Goal: Task Accomplishment & Management: Complete application form

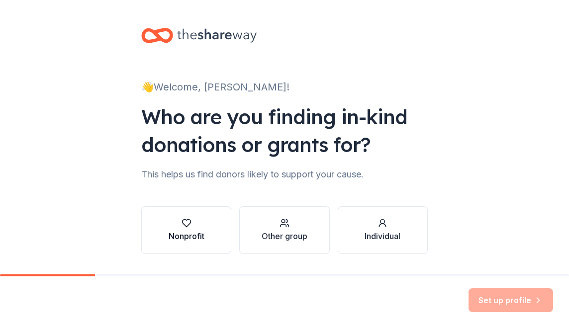
click at [198, 217] on button "Nonprofit" at bounding box center [186, 230] width 90 height 48
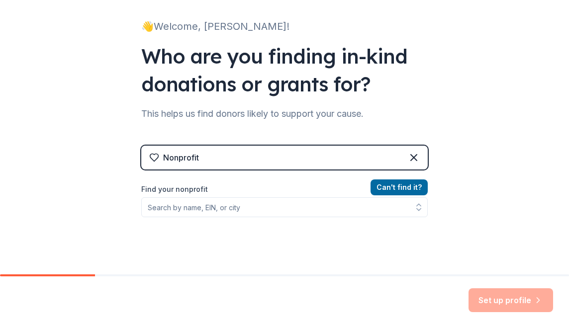
scroll to position [72, 0]
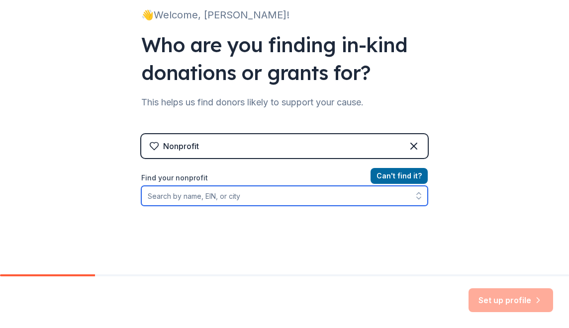
click at [235, 193] on input "Find your nonprofit" at bounding box center [284, 196] width 286 height 20
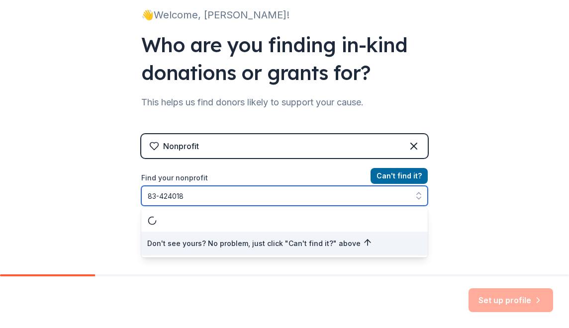
type input "83-4240187"
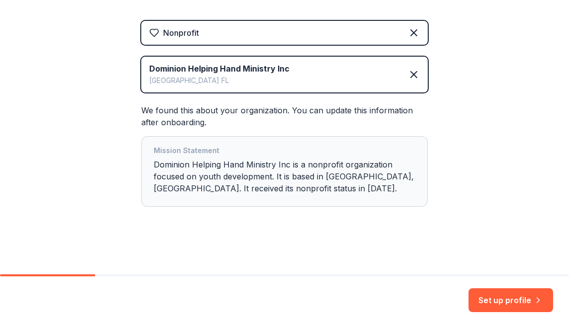
scroll to position [185, 0]
click at [506, 302] on button "Set up profile" at bounding box center [510, 300] width 85 height 24
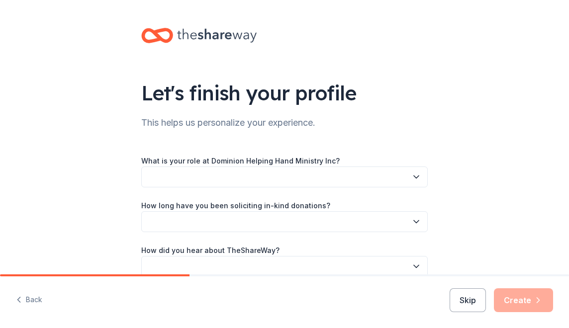
click at [291, 183] on button "button" at bounding box center [284, 177] width 286 height 21
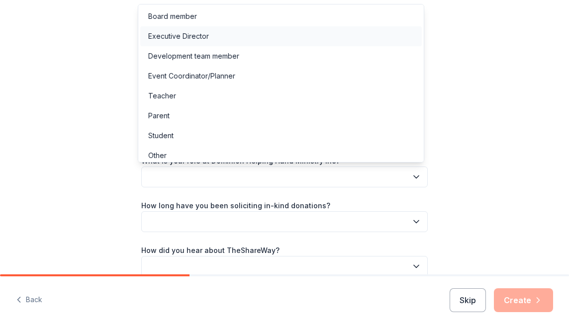
click at [234, 34] on div "Executive Director" at bounding box center [280, 36] width 281 height 20
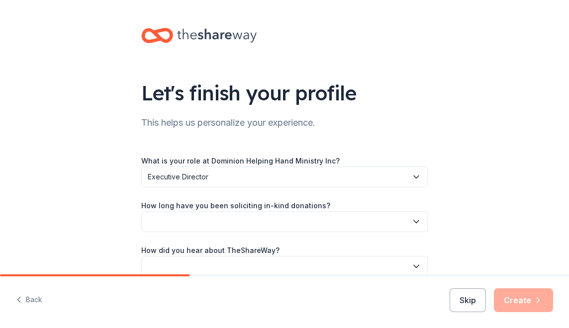
click at [401, 225] on button "button" at bounding box center [284, 221] width 286 height 21
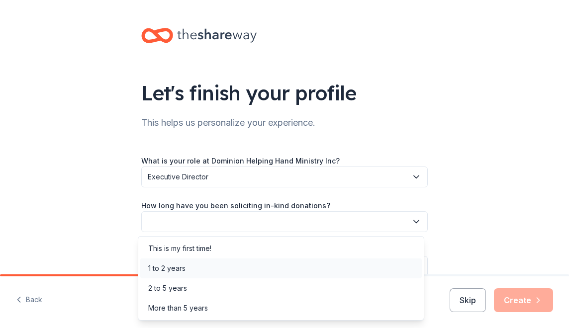
click at [290, 268] on div "1 to 2 years" at bounding box center [280, 269] width 281 height 20
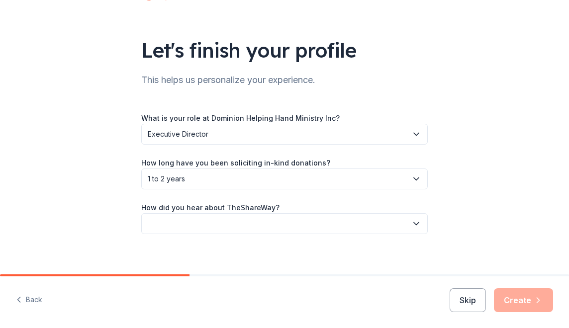
scroll to position [50, 0]
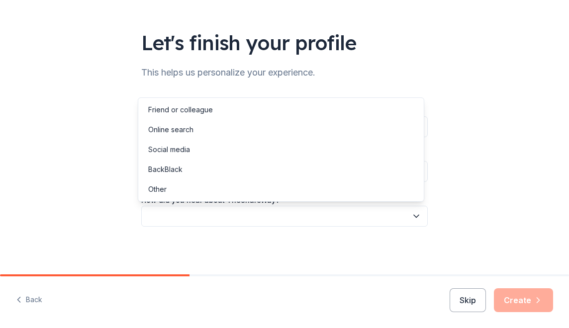
click at [413, 216] on icon "button" at bounding box center [416, 216] width 10 height 10
click at [270, 133] on div "Online search" at bounding box center [280, 130] width 281 height 20
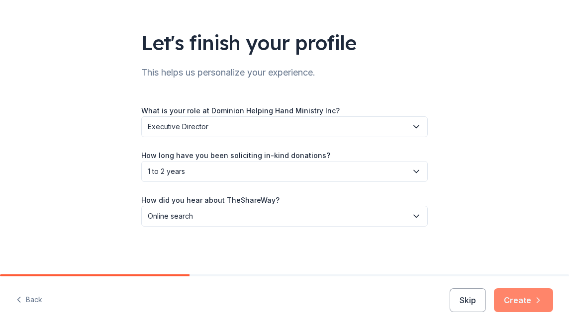
click at [520, 304] on button "Create" at bounding box center [523, 300] width 59 height 24
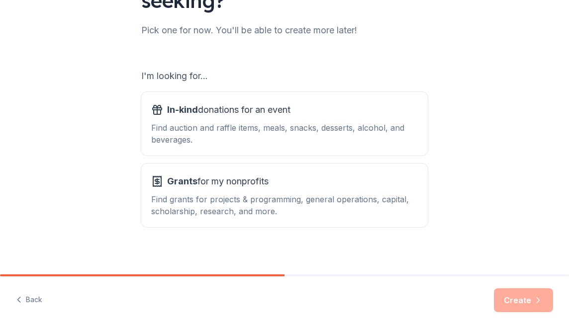
scroll to position [124, 0]
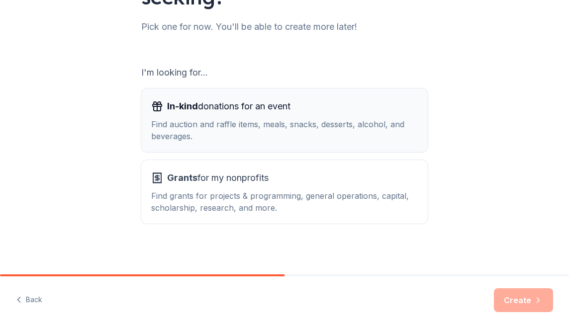
click at [224, 113] on span "In-kind donations for an event" at bounding box center [228, 106] width 123 height 16
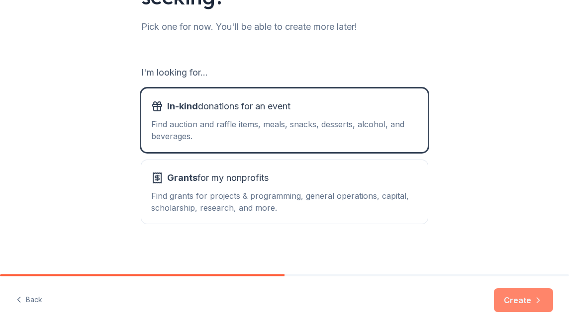
click at [516, 301] on button "Create" at bounding box center [523, 300] width 59 height 24
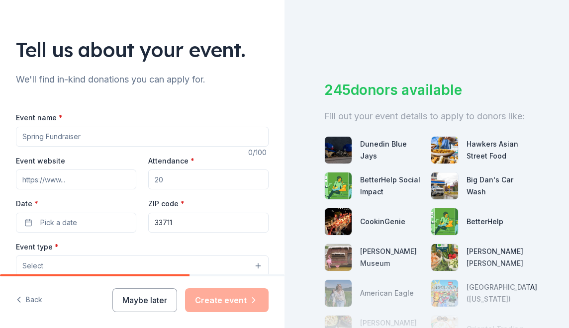
scroll to position [54, 0]
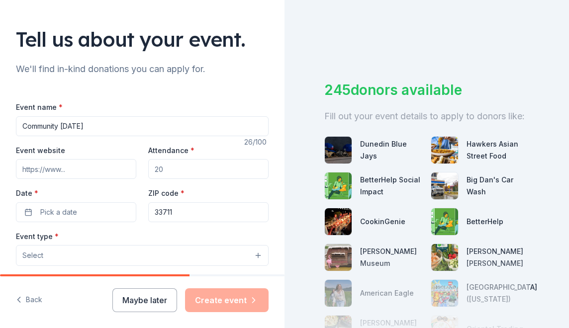
type input "Community [DATE]"
click at [47, 168] on input "Event website" at bounding box center [76, 169] width 120 height 20
type input "www.dominionhelpinghandministry.org"
drag, startPoint x: 165, startPoint y: 168, endPoint x: 155, endPoint y: 170, distance: 9.7
click at [155, 170] on input "Attendance *" at bounding box center [208, 169] width 120 height 20
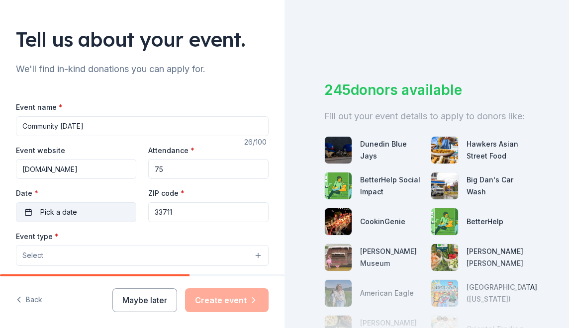
type input "75"
click at [56, 215] on span "Pick a date" at bounding box center [58, 212] width 37 height 12
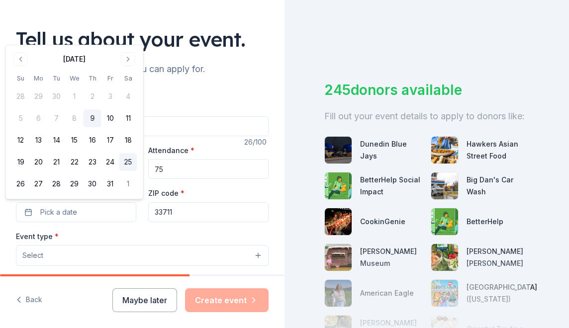
click at [131, 161] on button "25" at bounding box center [128, 162] width 18 height 18
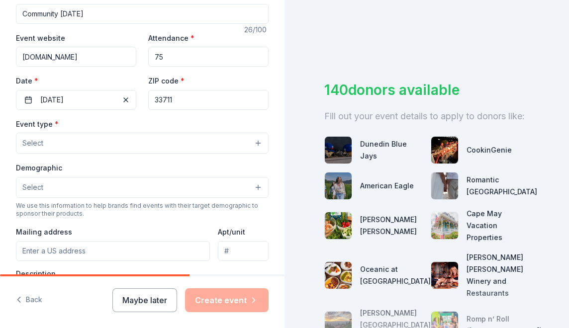
scroll to position [172, 0]
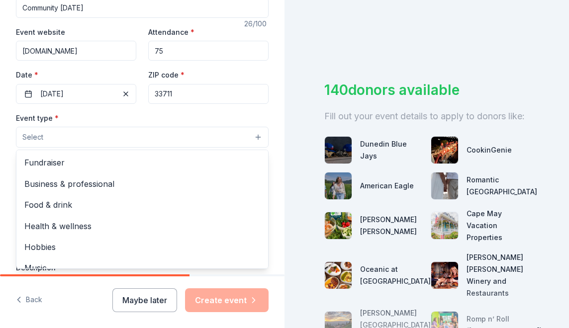
click at [241, 138] on button "Select" at bounding box center [142, 137] width 253 height 21
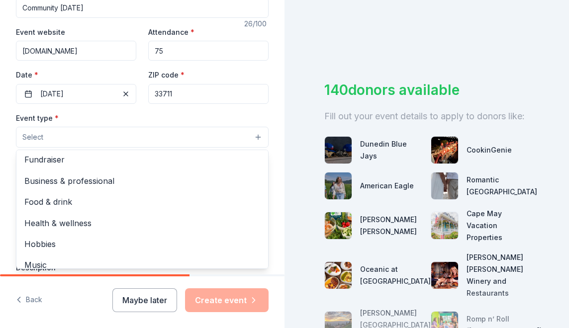
scroll to position [0, 0]
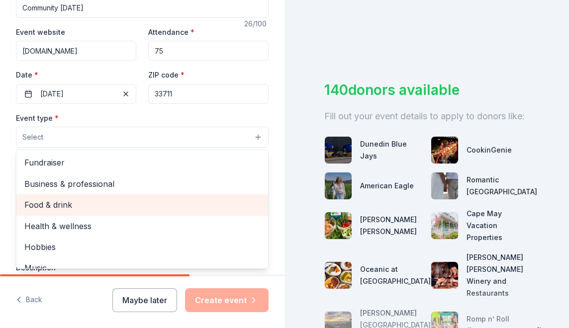
click at [154, 205] on span "Food & drink" at bounding box center [142, 204] width 236 height 13
click at [147, 202] on span "Health & wellness" at bounding box center [142, 205] width 236 height 13
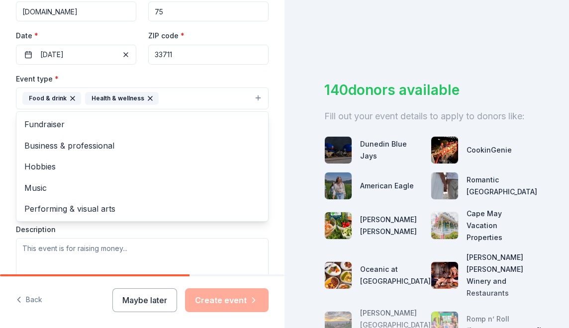
scroll to position [265, 0]
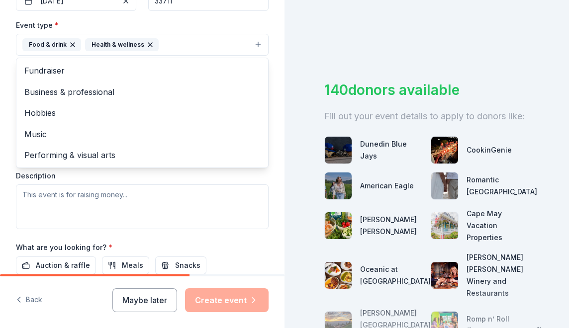
click at [28, 193] on div "Event type * Food & drink Health & wellness Fundraiser Business & professional …" at bounding box center [142, 124] width 253 height 210
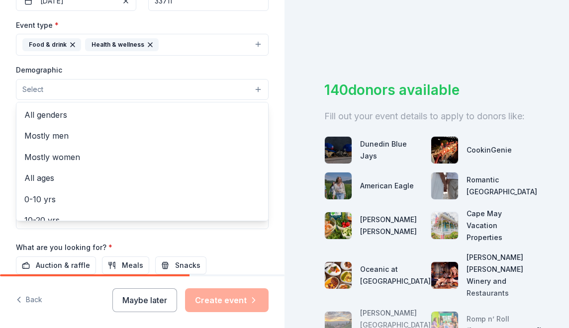
click at [226, 94] on button "Select" at bounding box center [142, 89] width 253 height 21
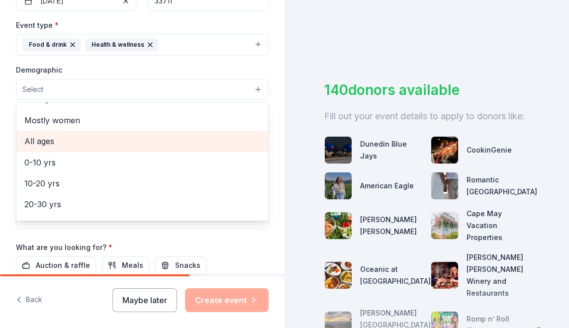
click at [125, 139] on span "All ages" at bounding box center [142, 141] width 236 height 13
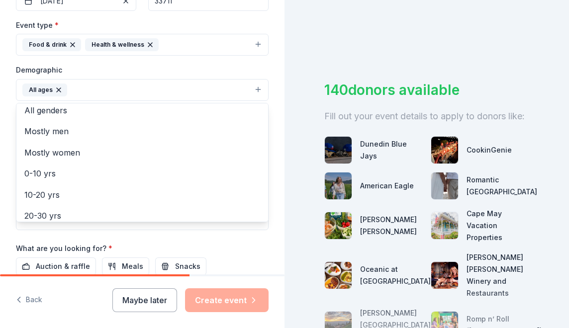
scroll to position [0, 0]
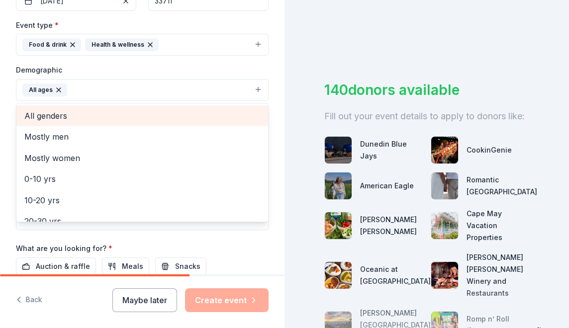
click at [199, 116] on span "All genders" at bounding box center [142, 115] width 236 height 13
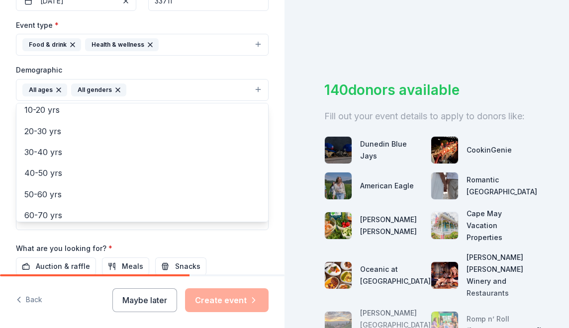
scroll to position [115, 0]
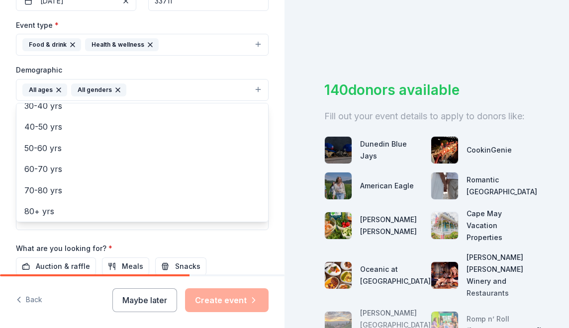
click at [274, 189] on div "Tell us about your event. We'll find in-kind donations you can apply for. Event…" at bounding box center [142, 67] width 284 height 664
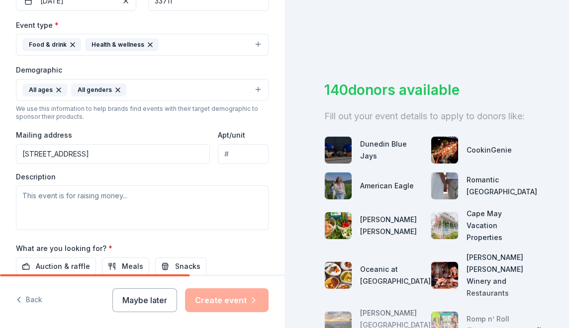
type input "4016 12th Avenue South, St. Petersburg, FL, 33711"
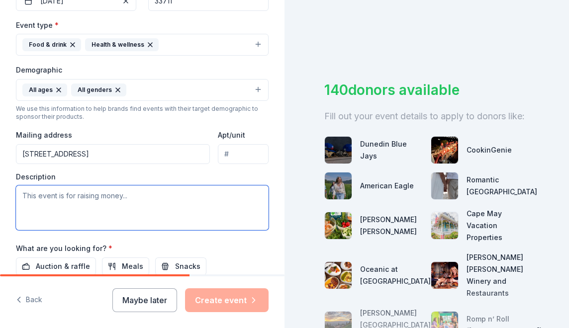
click at [73, 198] on textarea at bounding box center [142, 207] width 253 height 45
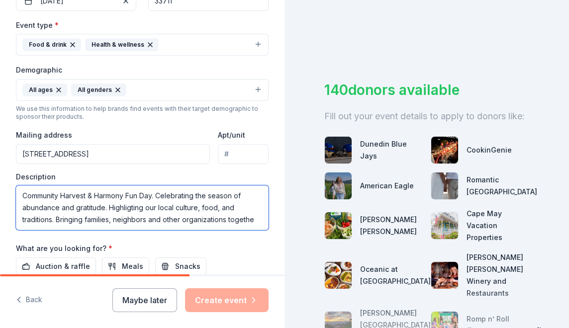
scroll to position [6, 0]
click at [72, 221] on textarea "Community Harvest & Harmony Fun Day. Celebrating the season of abundance and gr…" at bounding box center [142, 207] width 253 height 45
click at [70, 224] on textarea "Community Harvest & Harmony Fun Day. Celebrating the season of abundance and gr…" at bounding box center [142, 207] width 253 height 45
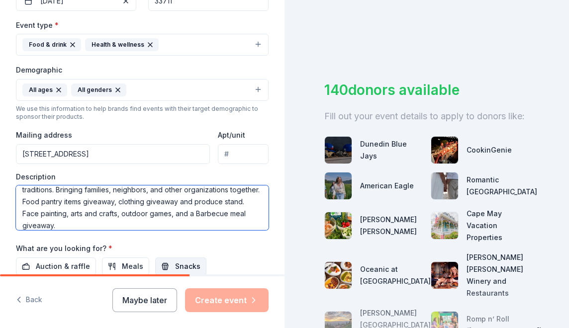
scroll to position [30, 0]
type textarea "Community Harvest & Harmony Fun Day. Celebrating the season of abundance and gr…"
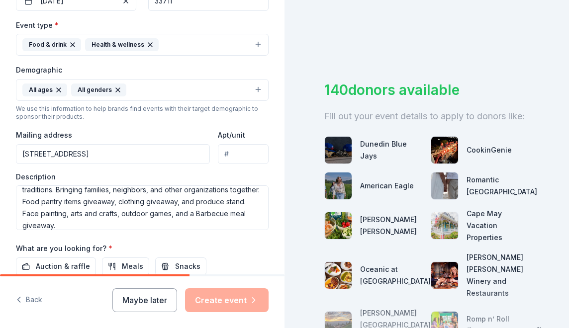
click at [276, 211] on div "Tell us about your event. We'll find in-kind donations you can apply for. Event…" at bounding box center [142, 67] width 284 height 664
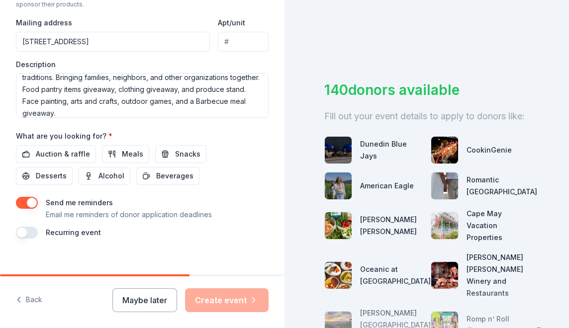
scroll to position [387, 0]
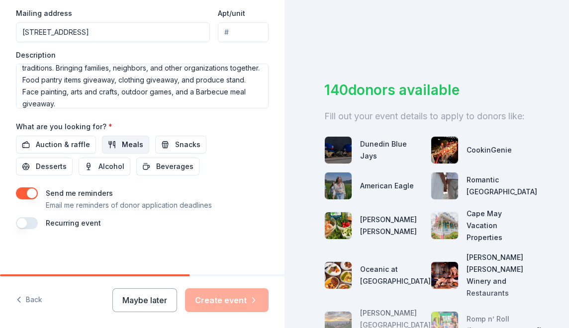
click at [125, 140] on span "Meals" at bounding box center [132, 145] width 21 height 12
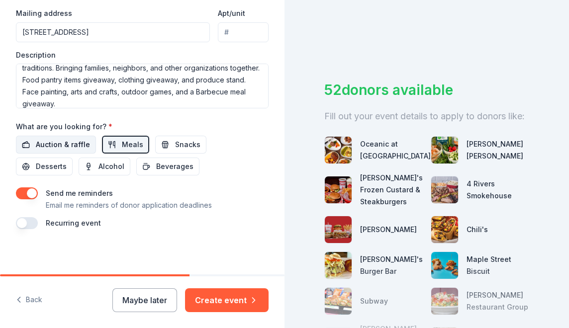
click at [57, 147] on span "Auction & raffle" at bounding box center [63, 145] width 54 height 12
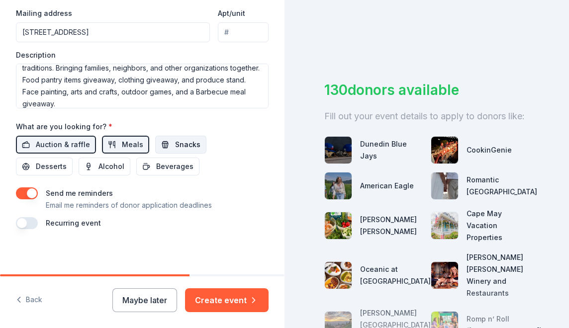
click at [193, 142] on span "Snacks" at bounding box center [187, 145] width 25 height 12
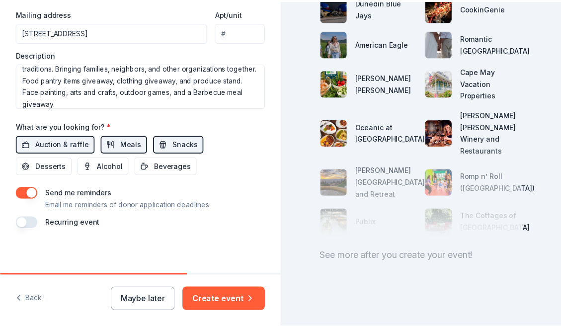
scroll to position [162, 0]
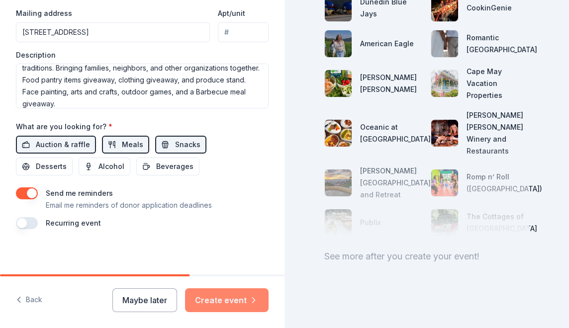
click at [243, 300] on button "Create event" at bounding box center [227, 300] width 84 height 24
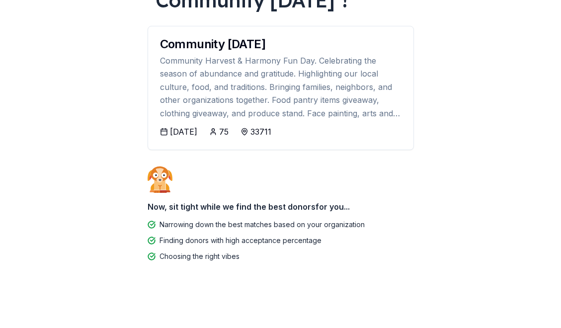
scroll to position [132, 0]
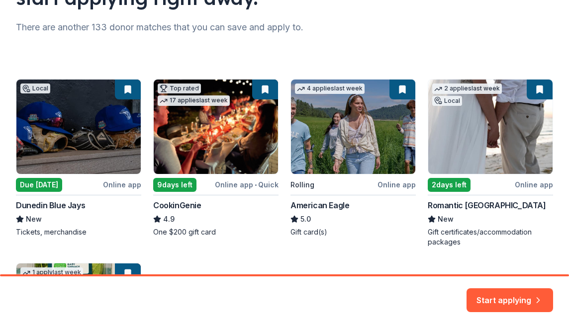
scroll to position [133, 0]
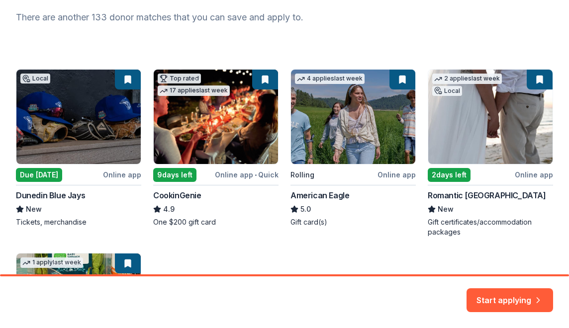
click at [178, 178] on div "Local Due tomorrow Online app Dunedin Blue Jays New Tickets, merchandise Top ra…" at bounding box center [284, 240] width 537 height 342
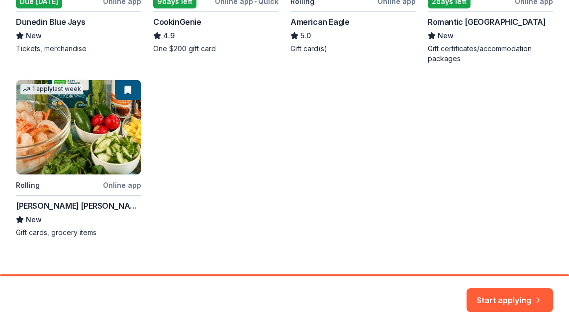
scroll to position [318, 0]
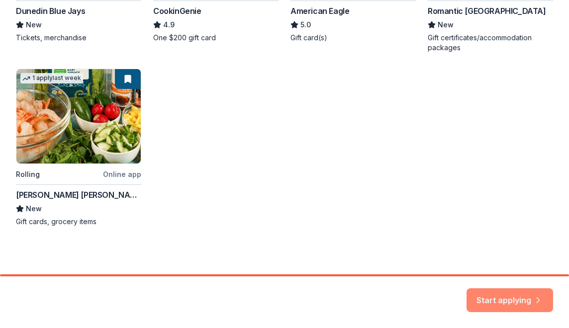
click at [527, 297] on button "Start applying" at bounding box center [509, 294] width 87 height 24
click at [520, 295] on div "Start applying" at bounding box center [509, 300] width 87 height 24
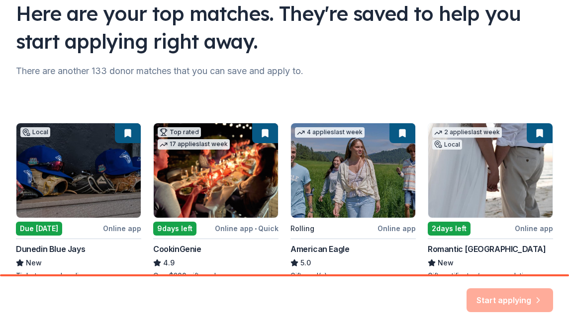
scroll to position [95, 0]
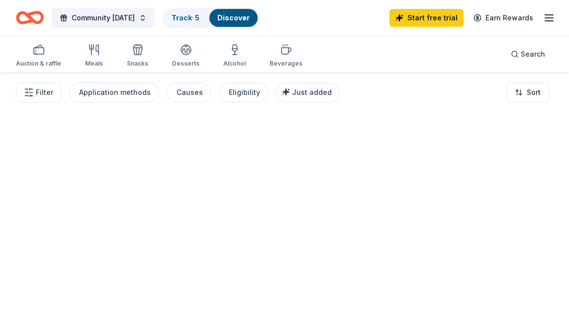
drag, startPoint x: 563, startPoint y: 228, endPoint x: 559, endPoint y: 156, distance: 72.2
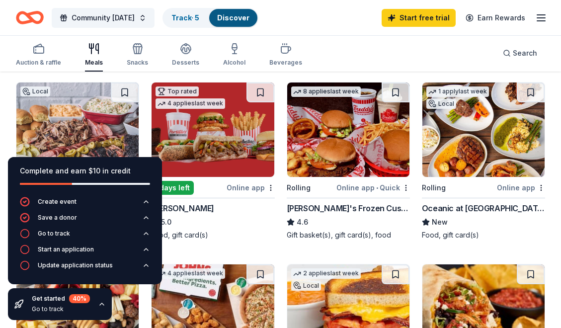
scroll to position [96, 0]
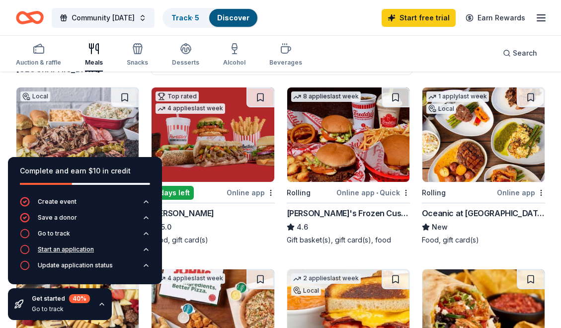
click at [95, 249] on button "Start an application" at bounding box center [85, 253] width 130 height 16
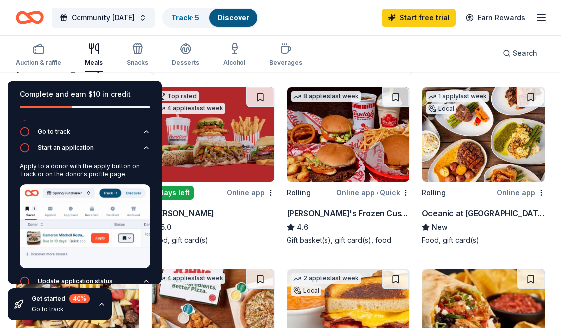
scroll to position [36, 0]
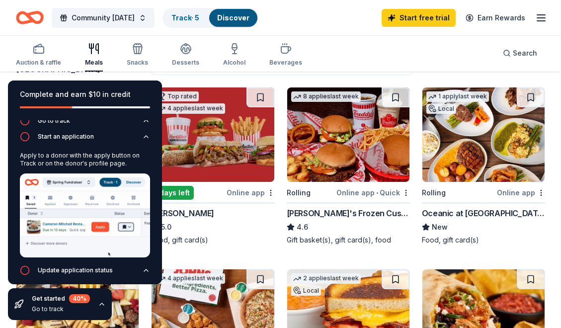
click at [99, 223] on img at bounding box center [85, 216] width 130 height 84
click at [263, 229] on div "5.0" at bounding box center [212, 227] width 123 height 12
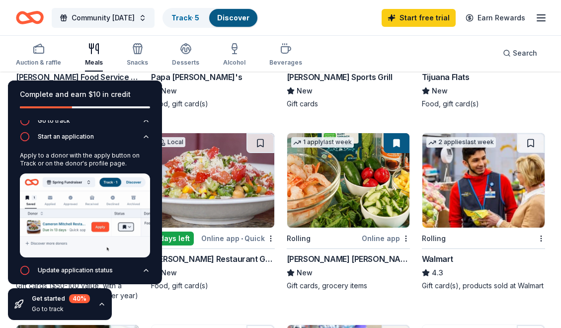
scroll to position [417, 0]
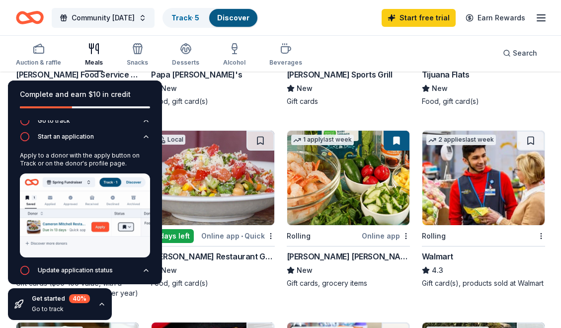
click at [314, 256] on div "Harris Teeter" at bounding box center [348, 257] width 123 height 12
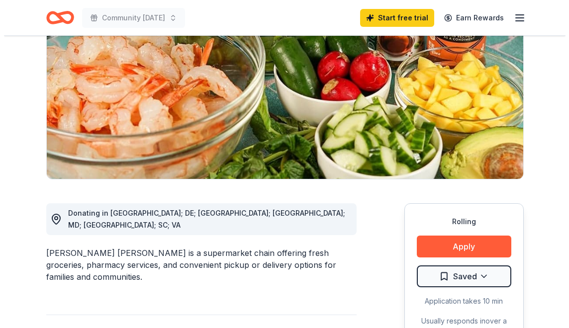
scroll to position [193, 0]
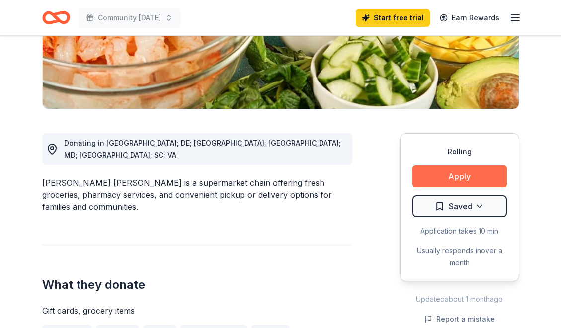
click at [456, 173] on button "Apply" at bounding box center [460, 177] width 94 height 22
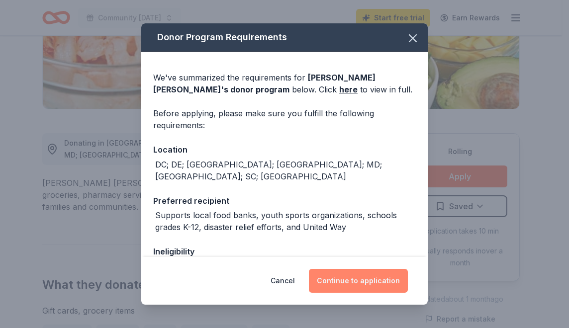
click at [372, 279] on button "Continue to application" at bounding box center [358, 281] width 99 height 24
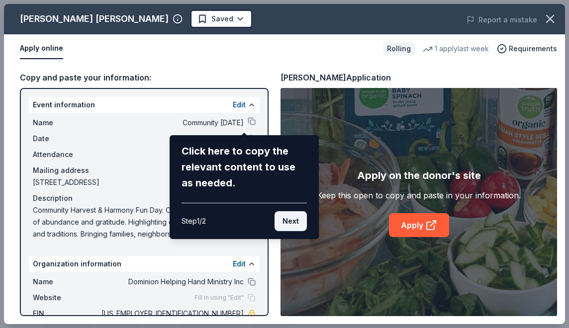
click at [290, 223] on button "Next" at bounding box center [290, 221] width 32 height 20
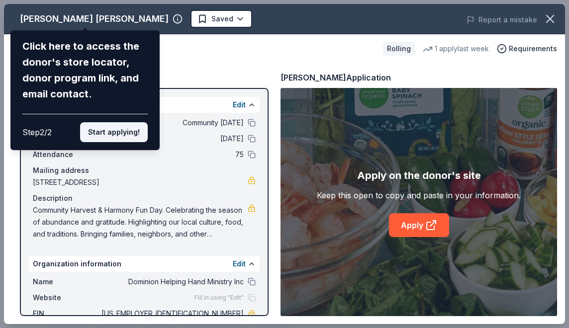
click at [128, 122] on button "Start applying!" at bounding box center [114, 132] width 68 height 20
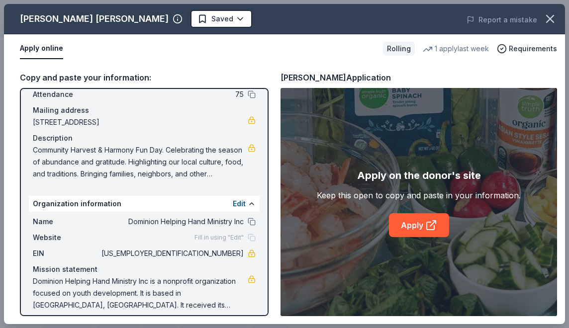
scroll to position [68, 0]
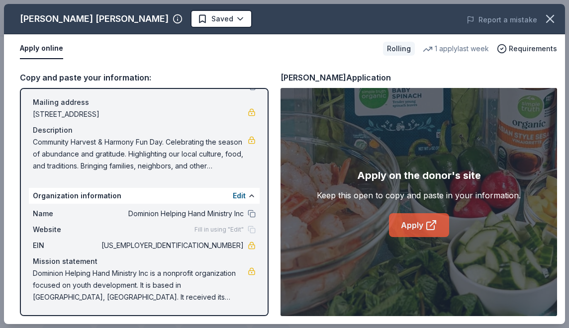
click at [420, 229] on link "Apply" at bounding box center [419, 225] width 60 height 24
click at [215, 148] on span "Community Harvest & Harmony Fun Day. Celebrating the season of abundance and gr…" at bounding box center [140, 154] width 215 height 36
click at [178, 101] on div "Mailing address" at bounding box center [144, 102] width 223 height 12
click at [66, 49] on div "Apply online" at bounding box center [197, 48] width 355 height 21
click at [415, 227] on link "Apply" at bounding box center [419, 225] width 60 height 24
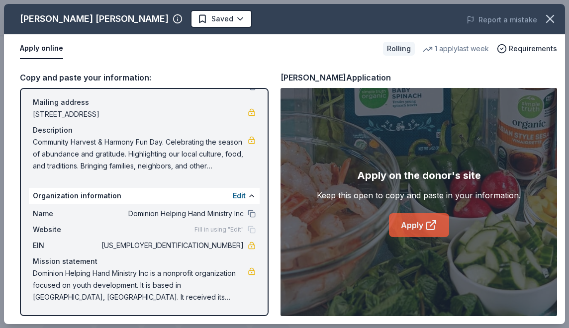
click at [413, 225] on link "Apply" at bounding box center [419, 225] width 60 height 24
